Goal: Task Accomplishment & Management: Manage account settings

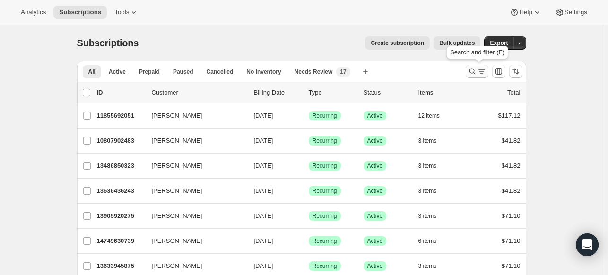
click at [473, 72] on icon "Search and filter results" at bounding box center [472, 71] width 9 height 9
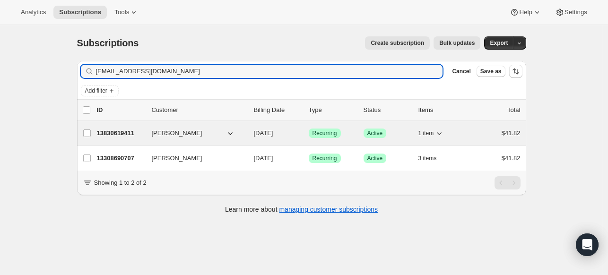
type input "[EMAIL_ADDRESS][DOMAIN_NAME]"
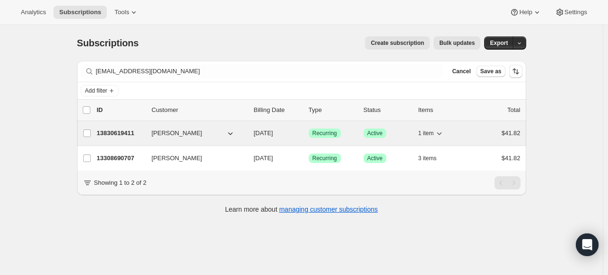
click at [124, 137] on p "13830619411" at bounding box center [120, 133] width 47 height 9
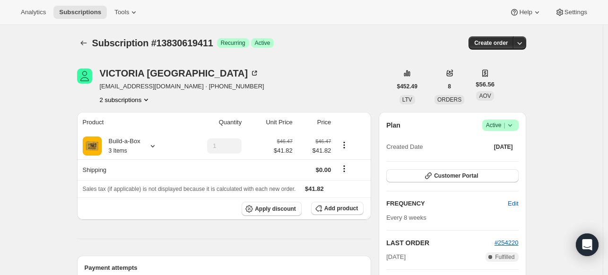
click at [515, 125] on icon at bounding box center [509, 125] width 9 height 9
click at [482, 164] on span "Cancel subscription" at bounding box center [498, 159] width 53 height 9
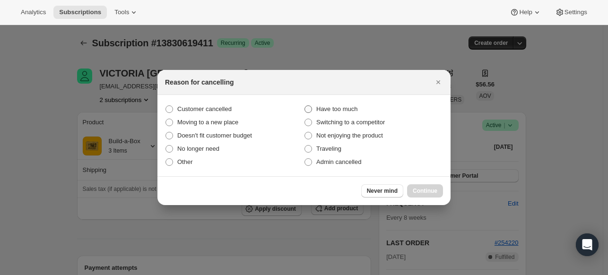
click at [364, 109] on label "Have too much" at bounding box center [373, 109] width 139 height 13
click at [305, 106] on input "Have too much" at bounding box center [304, 105] width 0 height 0
radio input "true"
click at [419, 195] on button "Continue" at bounding box center [425, 190] width 36 height 13
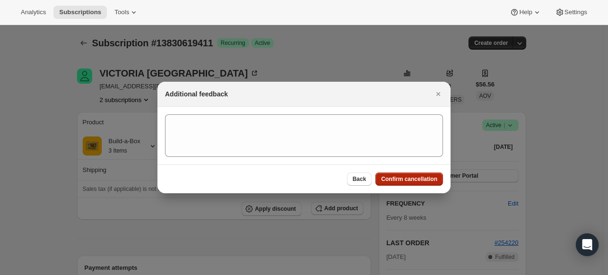
click at [416, 181] on span "Confirm cancellation" at bounding box center [409, 179] width 56 height 8
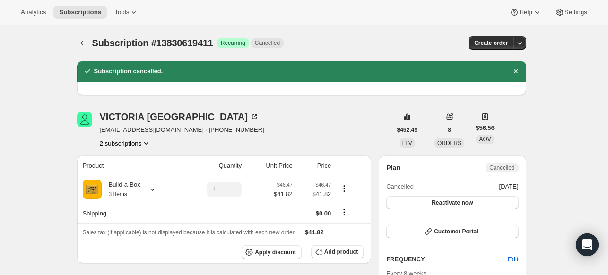
click at [83, 38] on icon "Subscriptions" at bounding box center [83, 42] width 9 height 9
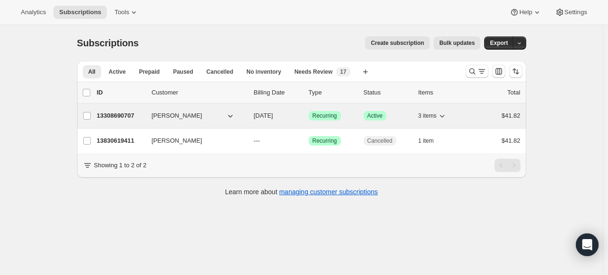
click at [134, 109] on div "13308690707 [PERSON_NAME] [DATE] Success Recurring Success Active 3 items $41.82" at bounding box center [309, 115] width 424 height 13
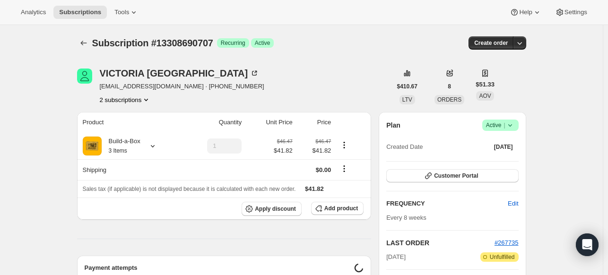
click at [517, 126] on span "Success Active |" at bounding box center [500, 125] width 36 height 11
click at [487, 158] on span "Cancel subscription" at bounding box center [498, 159] width 53 height 7
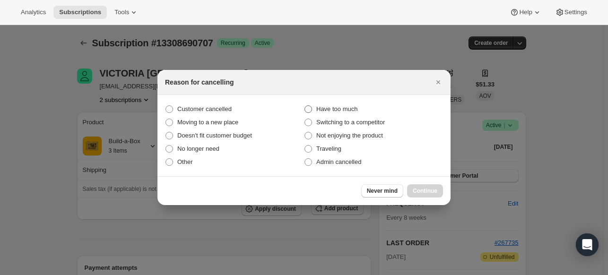
click at [313, 107] on label "Have too much" at bounding box center [373, 109] width 139 height 13
click at [305, 106] on input "Have too much" at bounding box center [304, 105] width 0 height 0
radio input "true"
click at [413, 191] on span "Continue" at bounding box center [425, 191] width 25 height 8
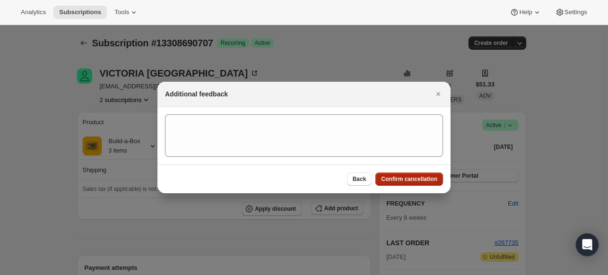
click at [412, 175] on button "Confirm cancellation" at bounding box center [409, 179] width 68 height 13
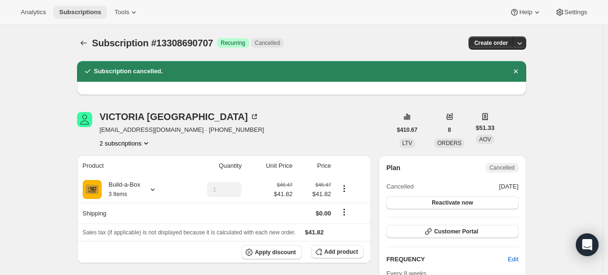
click at [62, 11] on span "Subscriptions" at bounding box center [80, 13] width 42 height 8
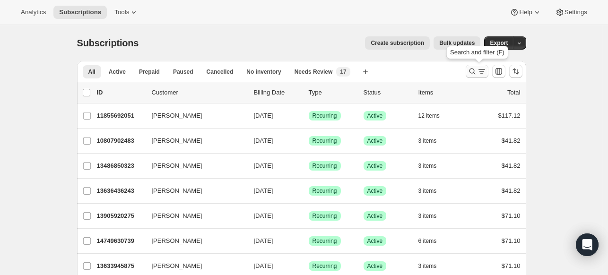
click at [471, 74] on icon "Search and filter results" at bounding box center [472, 71] width 9 height 9
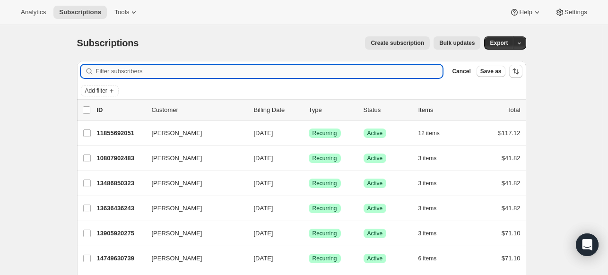
paste input "[EMAIL_ADDRESS][DOMAIN_NAME]"
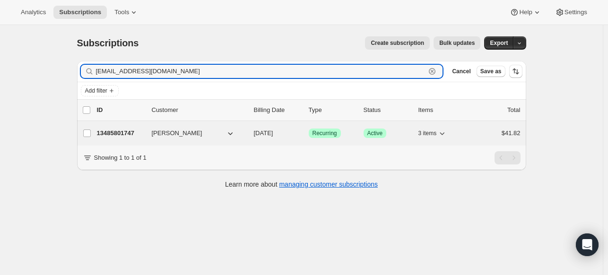
type input "[EMAIL_ADDRESS][DOMAIN_NAME]"
click at [115, 130] on p "13485801747" at bounding box center [120, 133] width 47 height 9
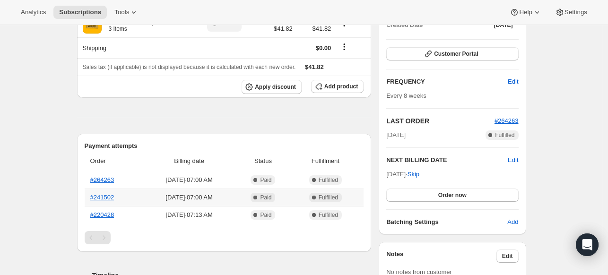
scroll to position [47, 0]
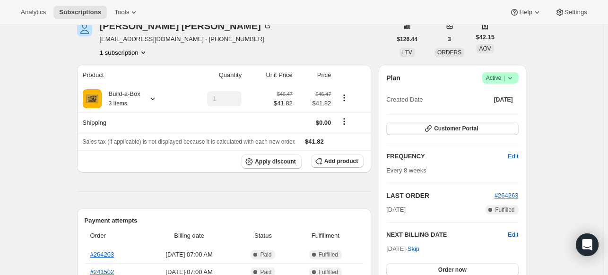
click at [510, 76] on icon at bounding box center [509, 77] width 9 height 9
click at [496, 111] on span "Cancel subscription" at bounding box center [498, 112] width 53 height 7
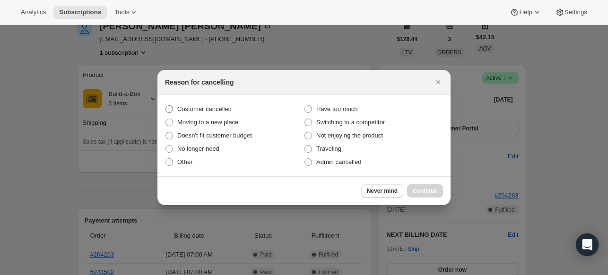
click at [240, 108] on label "Customer cancelled" at bounding box center [234, 109] width 139 height 13
click at [166, 106] on input "Customer cancelled" at bounding box center [165, 105] width 0 height 0
radio input "true"
click at [413, 194] on span "Continue" at bounding box center [425, 191] width 25 height 8
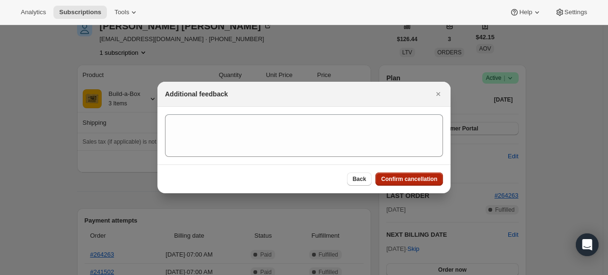
click at [406, 182] on span "Confirm cancellation" at bounding box center [409, 179] width 56 height 8
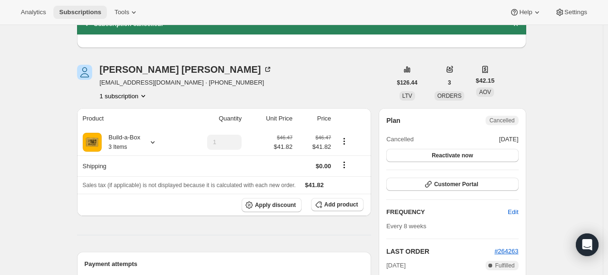
click at [70, 12] on span "Subscriptions" at bounding box center [80, 13] width 42 height 8
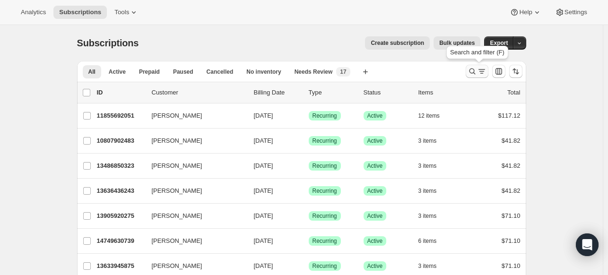
click at [470, 73] on icon "Search and filter results" at bounding box center [472, 71] width 9 height 9
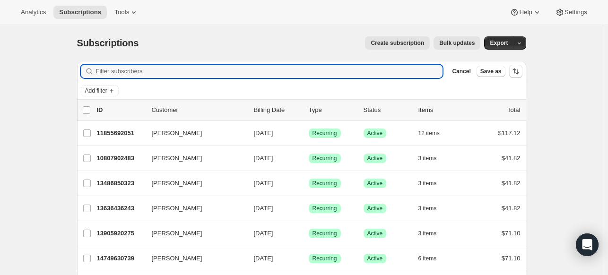
paste input "[EMAIL_ADDRESS][DOMAIN_NAME]"
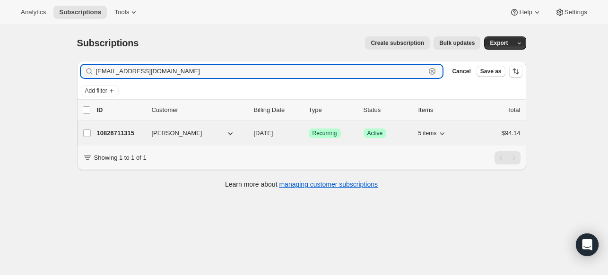
type input "[EMAIL_ADDRESS][DOMAIN_NAME]"
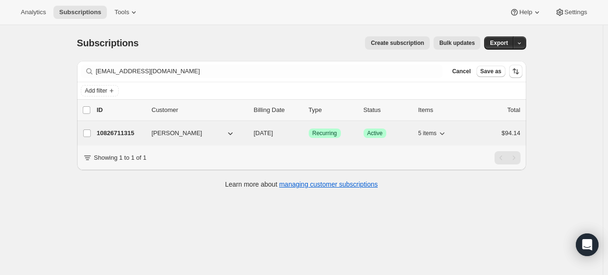
click at [127, 127] on div "10826711315 [PERSON_NAME] [DATE] Success Recurring Success Active 5 items $94.14" at bounding box center [309, 133] width 424 height 13
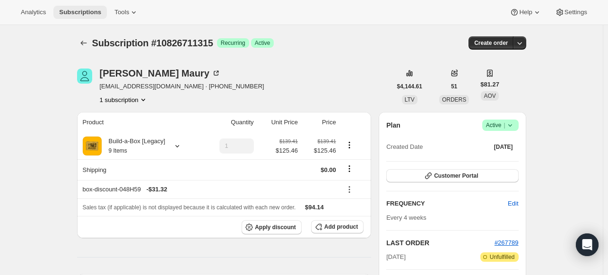
click at [100, 16] on button "Subscriptions" at bounding box center [79, 12] width 53 height 13
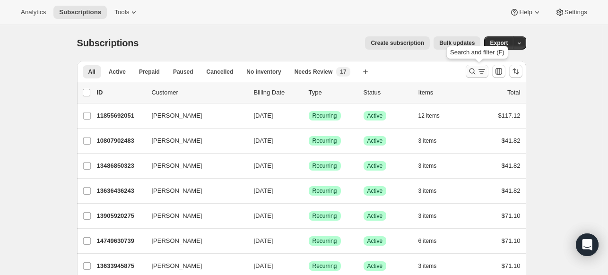
click at [472, 68] on icon "Search and filter results" at bounding box center [472, 71] width 9 height 9
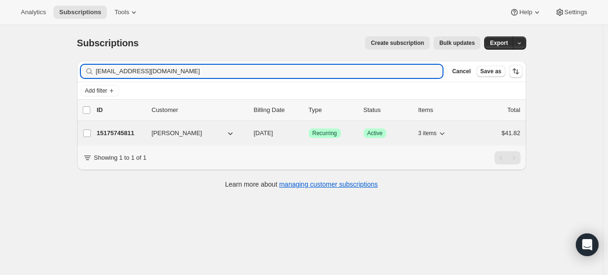
type input "[EMAIL_ADDRESS][DOMAIN_NAME]"
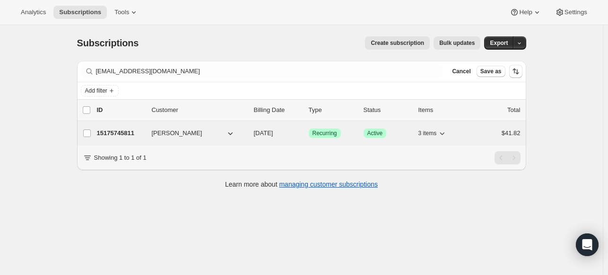
click at [127, 132] on p "15175745811" at bounding box center [120, 133] width 47 height 9
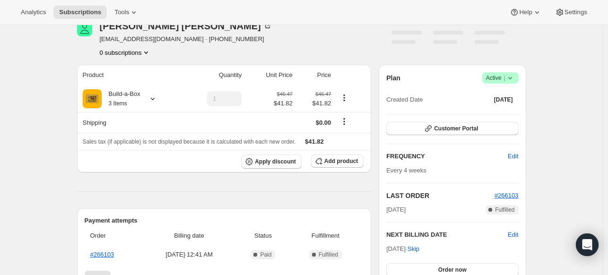
scroll to position [47, 0]
click at [518, 78] on span "Success Active |" at bounding box center [500, 77] width 36 height 11
click at [505, 106] on button "Cancel subscription" at bounding box center [498, 112] width 59 height 15
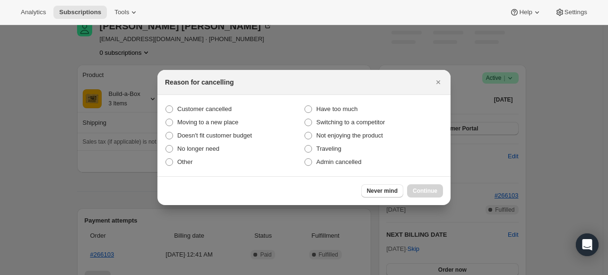
scroll to position [0, 0]
click at [226, 112] on span "Customer cancelled" at bounding box center [204, 108] width 54 height 7
click at [166, 106] on input "Customer cancelled" at bounding box center [165, 105] width 0 height 0
radio input "true"
click at [419, 191] on span "Continue" at bounding box center [425, 191] width 25 height 8
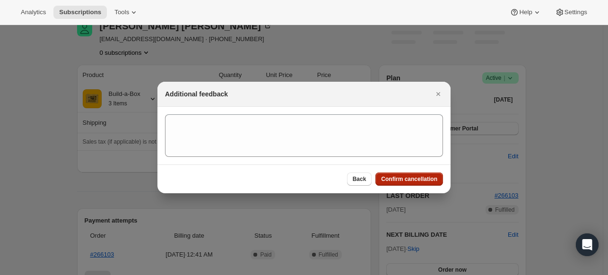
click at [415, 182] on span "Confirm cancellation" at bounding box center [409, 179] width 56 height 8
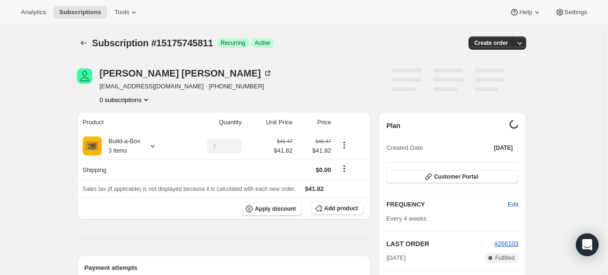
scroll to position [47, 0]
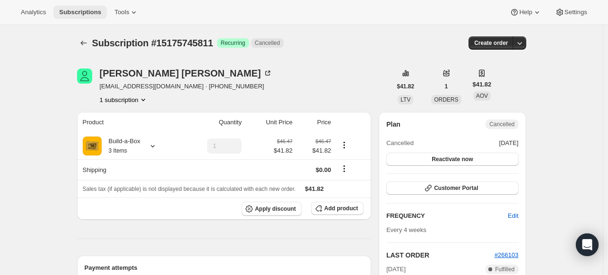
click at [88, 12] on span "Subscriptions" at bounding box center [80, 13] width 42 height 8
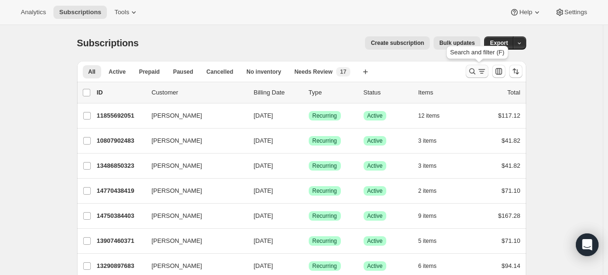
click at [473, 73] on icon "Search and filter results" at bounding box center [472, 71] width 9 height 9
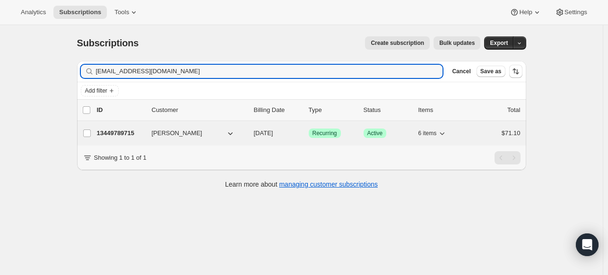
type input "jacobson1521@gmail.com"
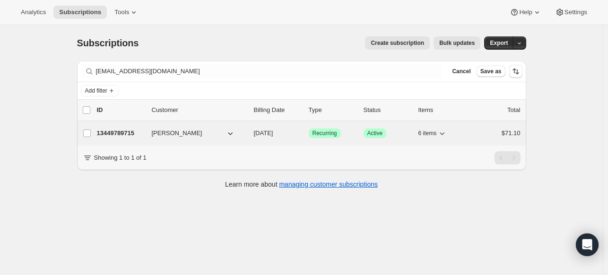
click at [118, 135] on p "13449789715" at bounding box center [120, 133] width 47 height 9
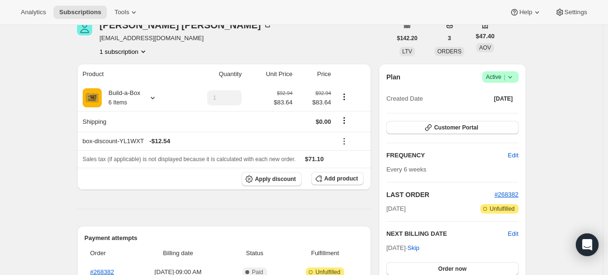
scroll to position [47, 0]
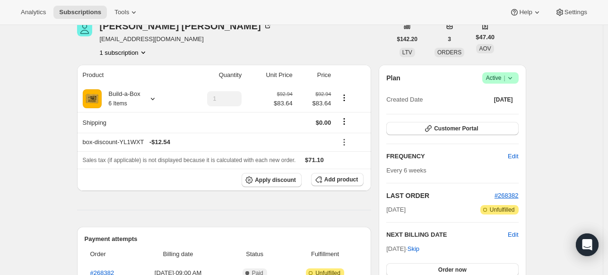
click at [513, 78] on icon at bounding box center [509, 77] width 9 height 9
click at [492, 111] on span "Cancel subscription" at bounding box center [498, 112] width 53 height 7
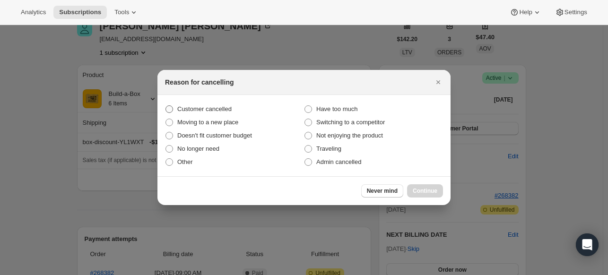
click at [200, 114] on label "Customer cancelled" at bounding box center [234, 109] width 139 height 13
click at [166, 106] on input "Customer cancelled" at bounding box center [165, 105] width 0 height 0
radio input "true"
click at [416, 189] on span "Continue" at bounding box center [425, 191] width 25 height 8
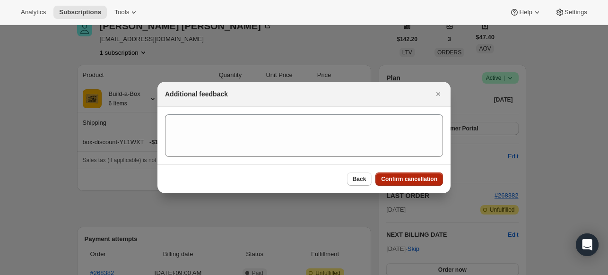
click at [410, 180] on span "Confirm cancellation" at bounding box center [409, 179] width 56 height 8
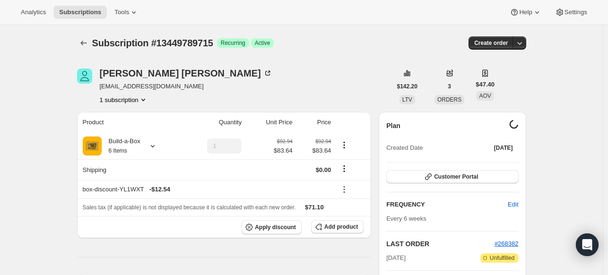
scroll to position [47, 0]
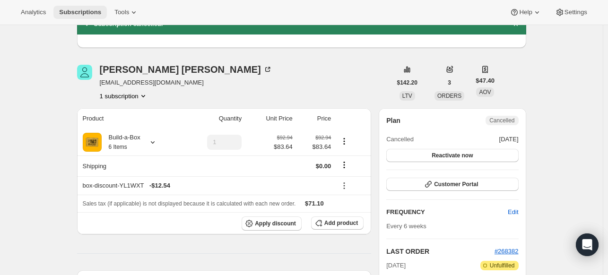
click at [92, 9] on span "Subscriptions" at bounding box center [80, 13] width 42 height 8
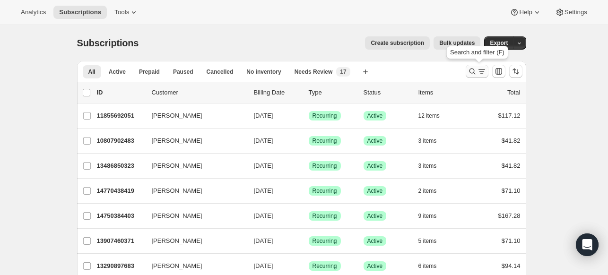
click at [473, 70] on icon "Search and filter results" at bounding box center [472, 71] width 9 height 9
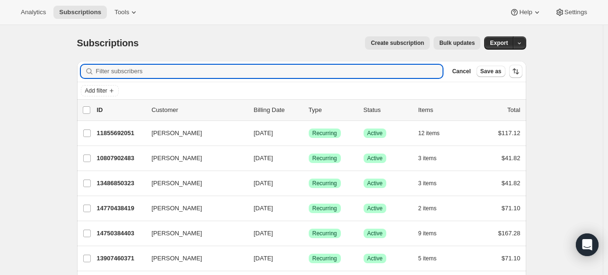
paste input "cosper@msn.com"
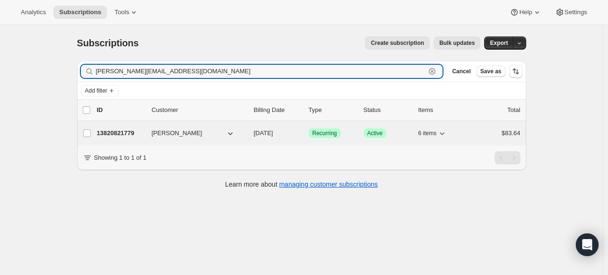
type input "cosper@msn.com"
click at [128, 133] on p "13820821779" at bounding box center [120, 133] width 47 height 9
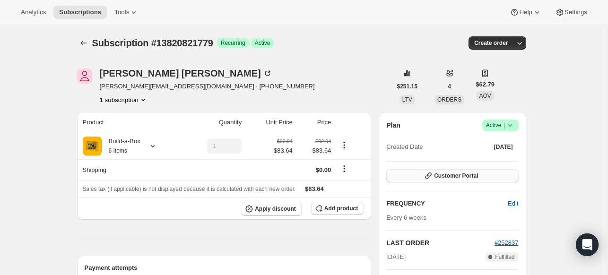
click at [487, 172] on button "Customer Portal" at bounding box center [452, 175] width 132 height 13
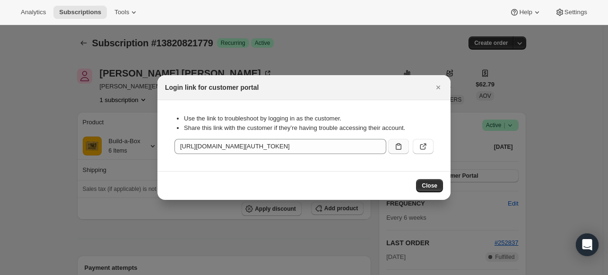
click at [404, 151] on button ":r10j:" at bounding box center [398, 146] width 21 height 15
